Goal: Find specific page/section: Find specific page/section

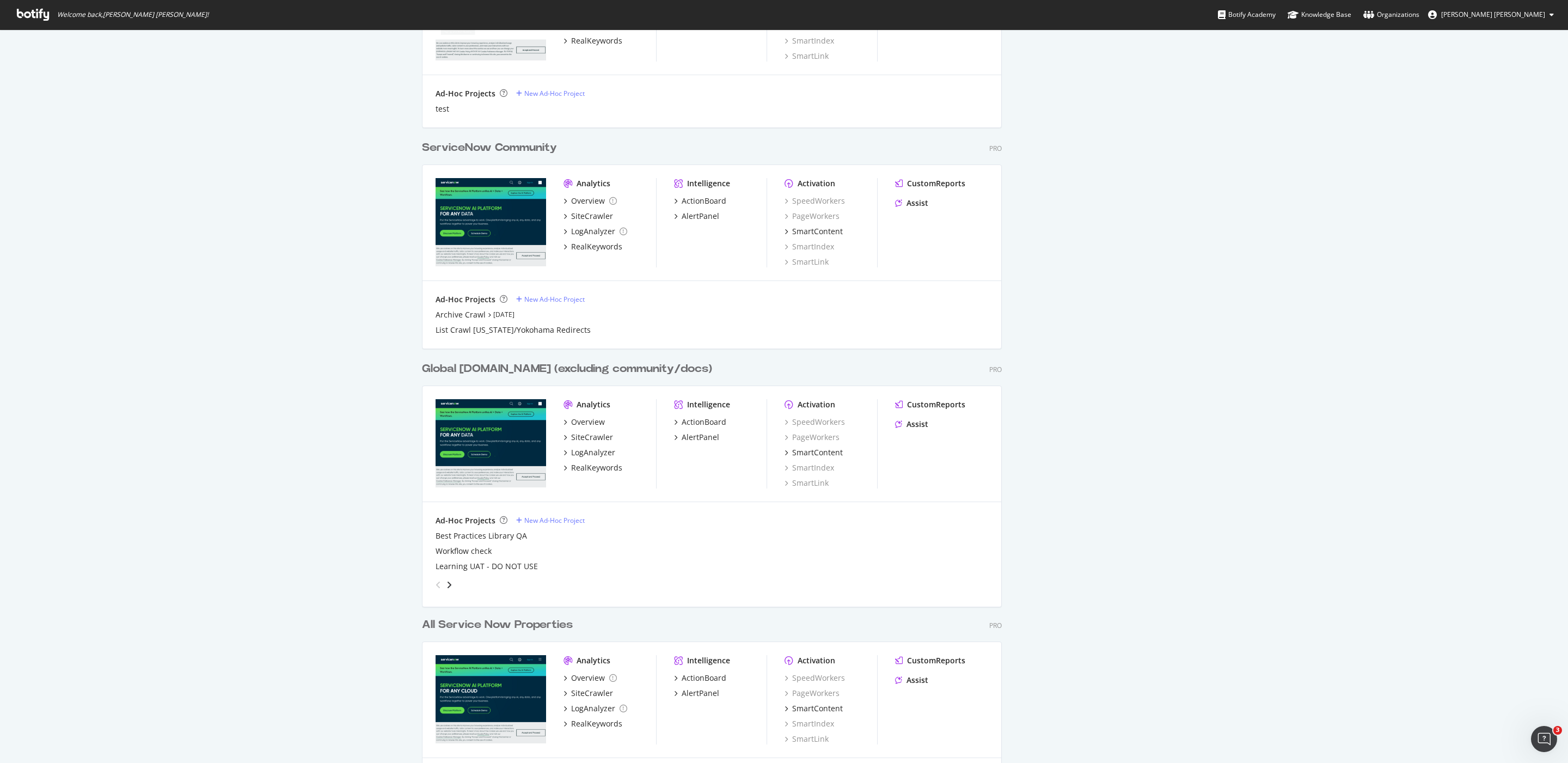
scroll to position [828, 0]
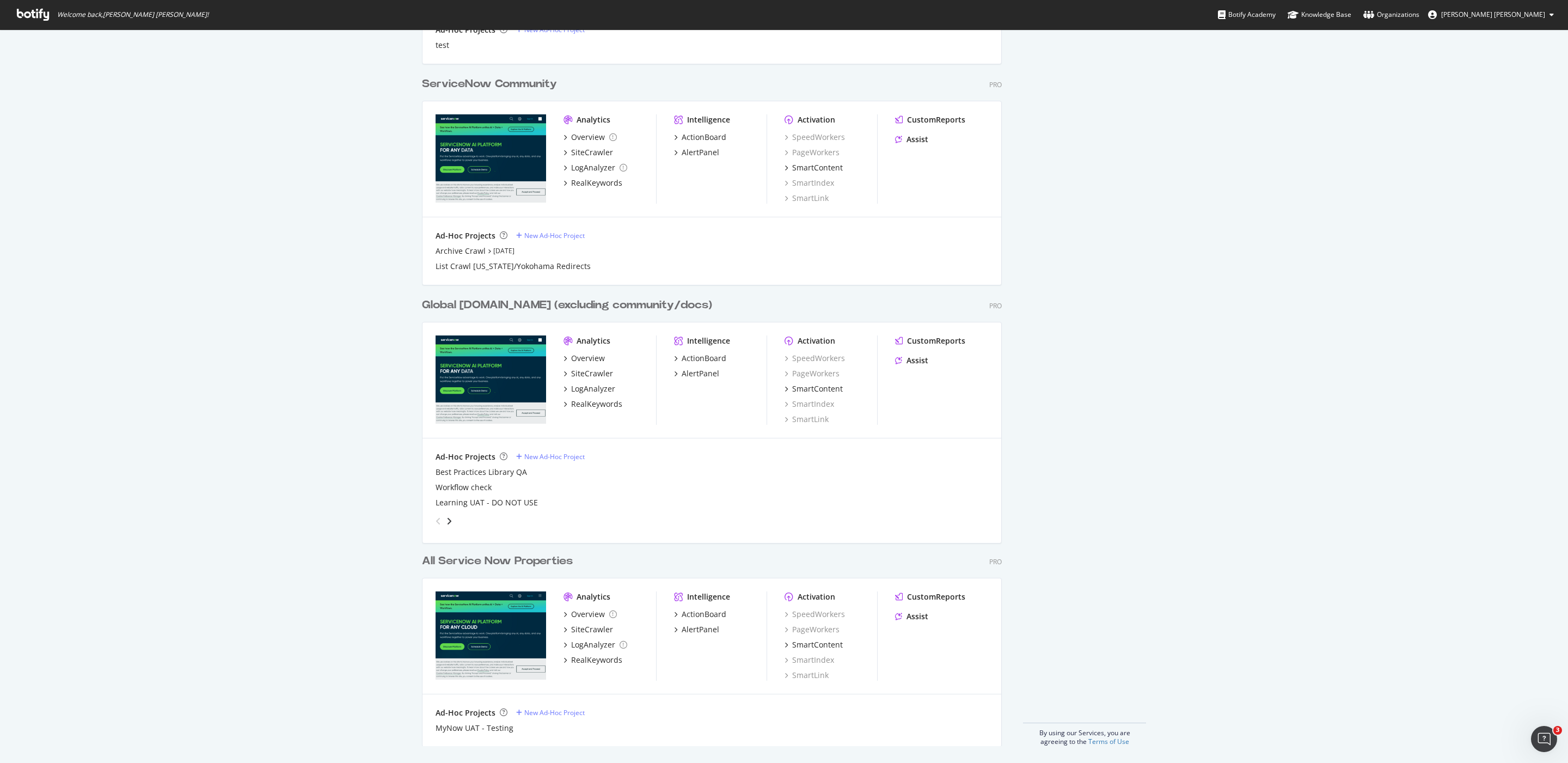
click at [497, 565] on div "All Service Now Properties" at bounding box center [497, 561] width 151 height 16
